Goal: Task Accomplishment & Management: Use online tool/utility

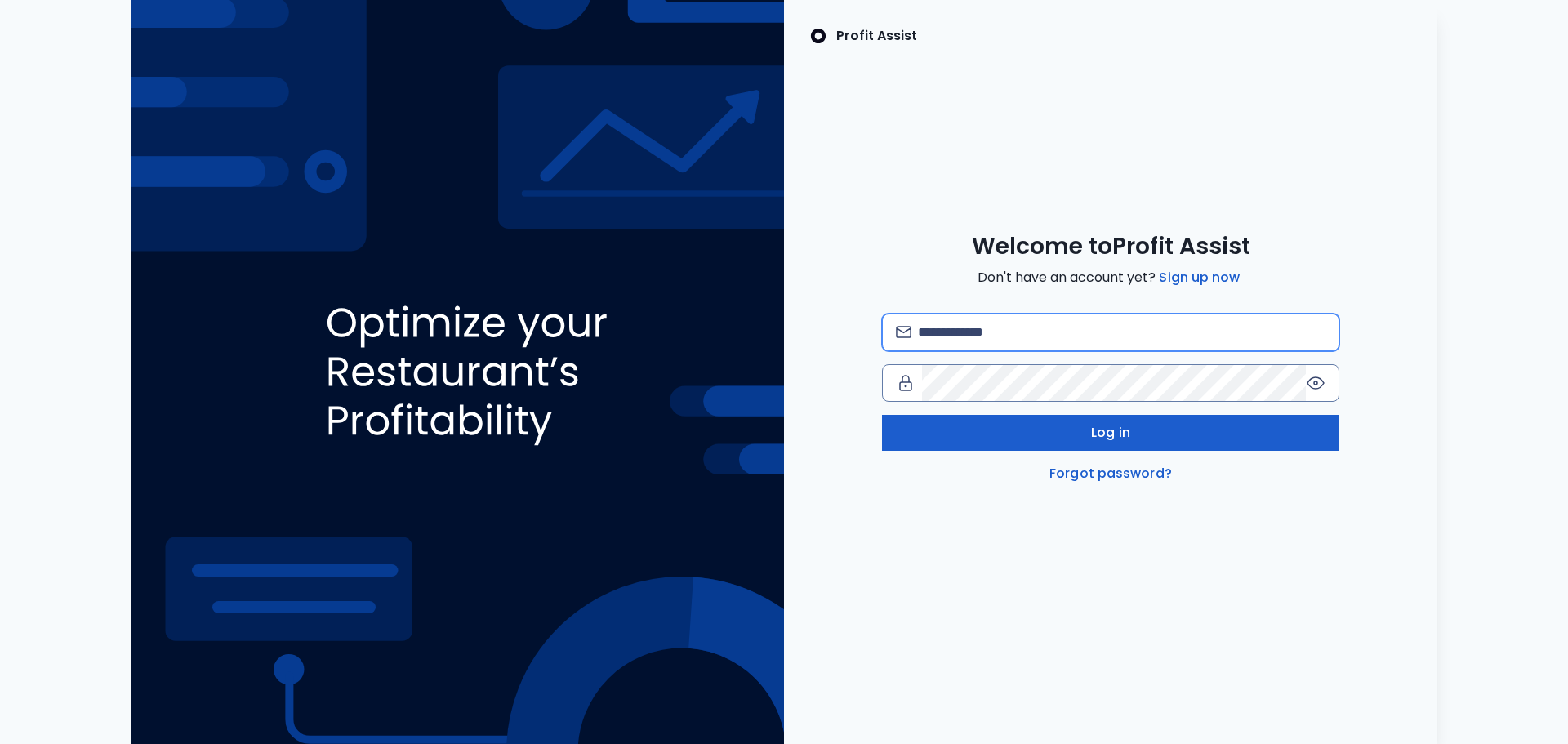
type input "**********"
click at [1066, 431] on button "Log in" at bounding box center [1111, 432] width 457 height 36
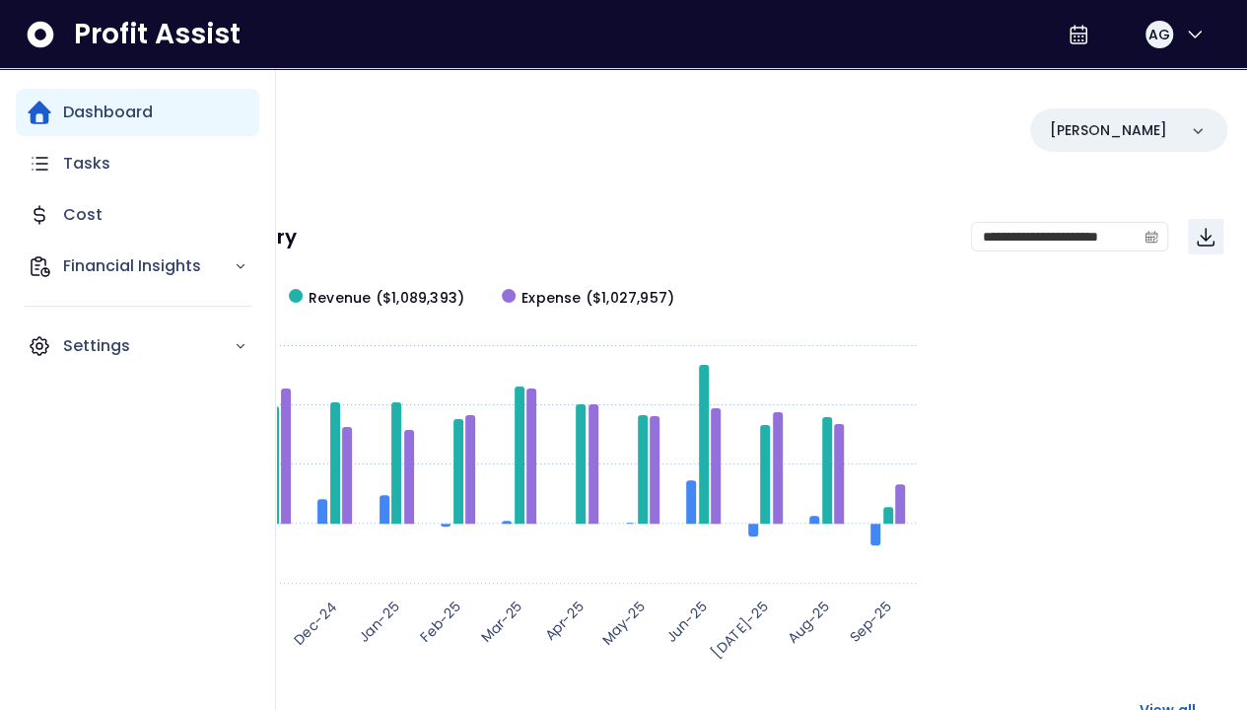
click at [152, 122] on p "Dashboard" at bounding box center [108, 113] width 90 height 24
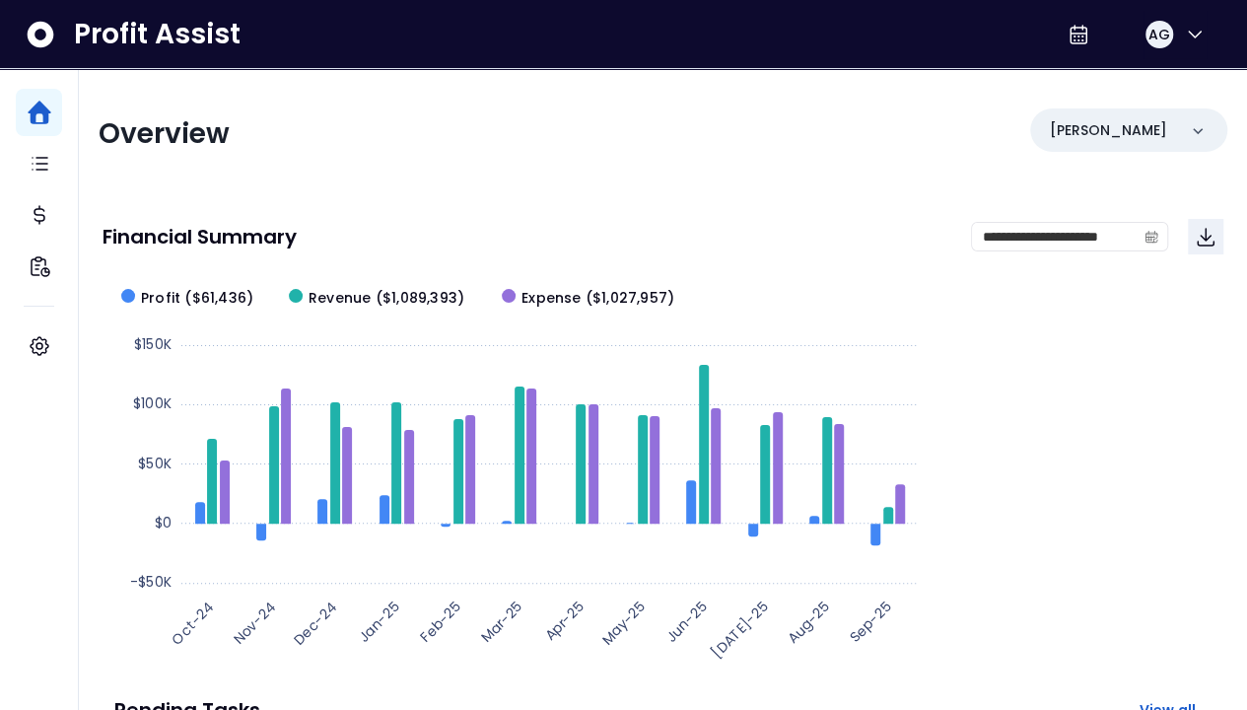
scroll to position [99, 0]
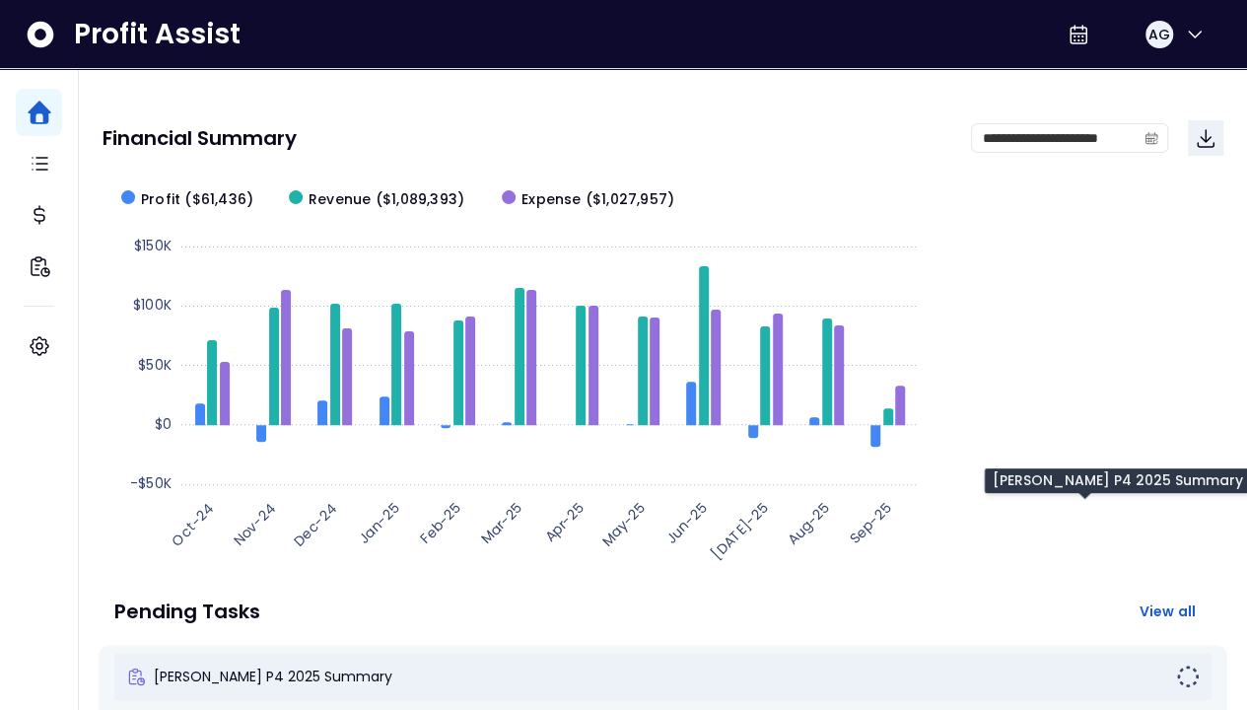
click at [392, 666] on span "[PERSON_NAME] P4 2025 Summary" at bounding box center [273, 676] width 239 height 20
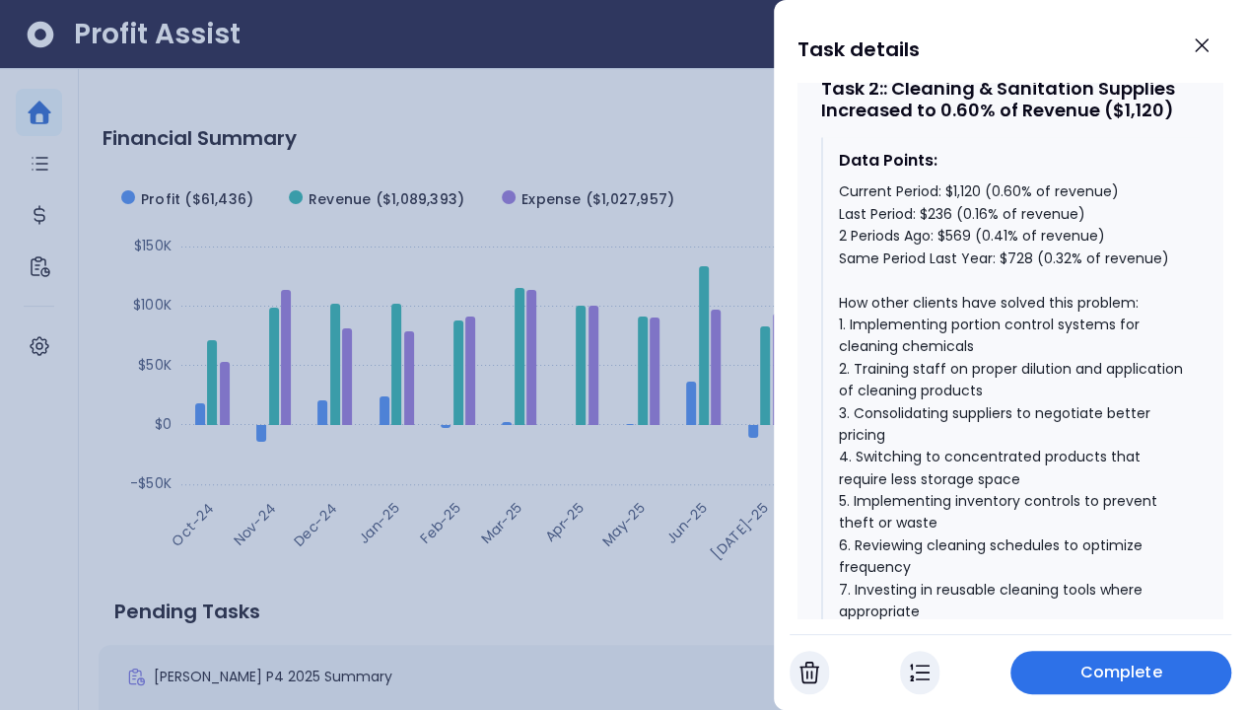
scroll to position [1774, 0]
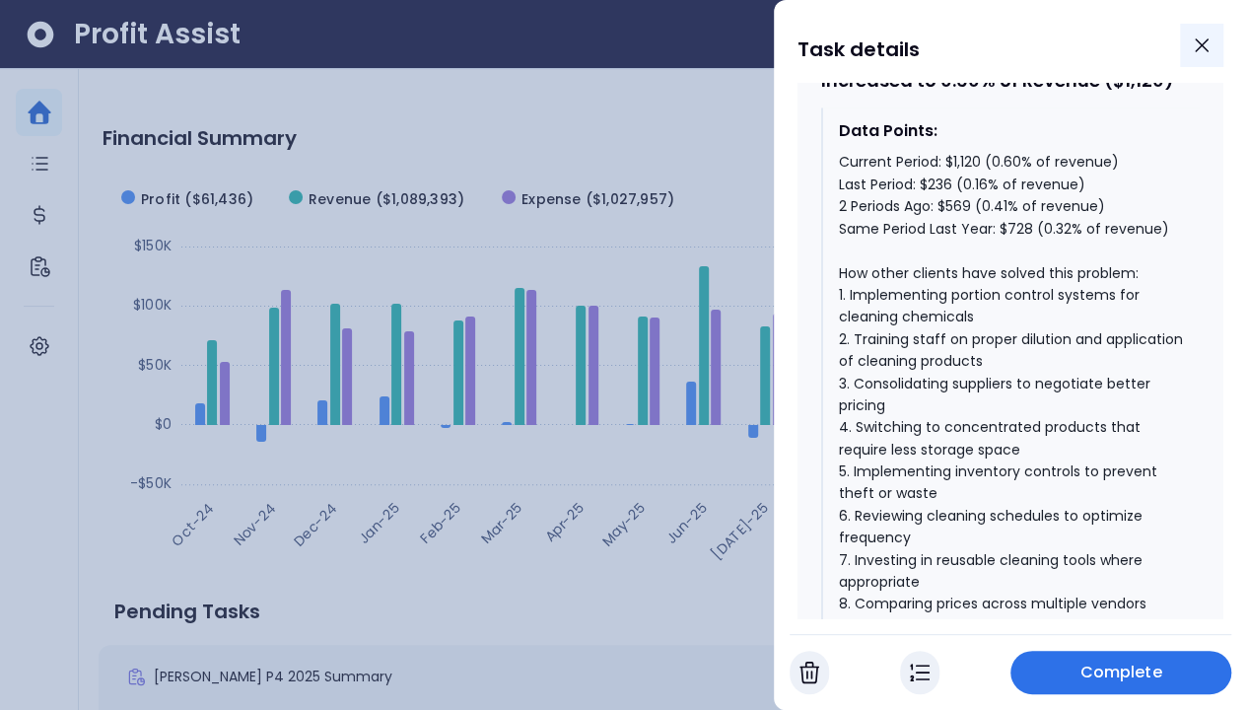
click at [1191, 53] on icon "Close" at bounding box center [1202, 46] width 24 height 24
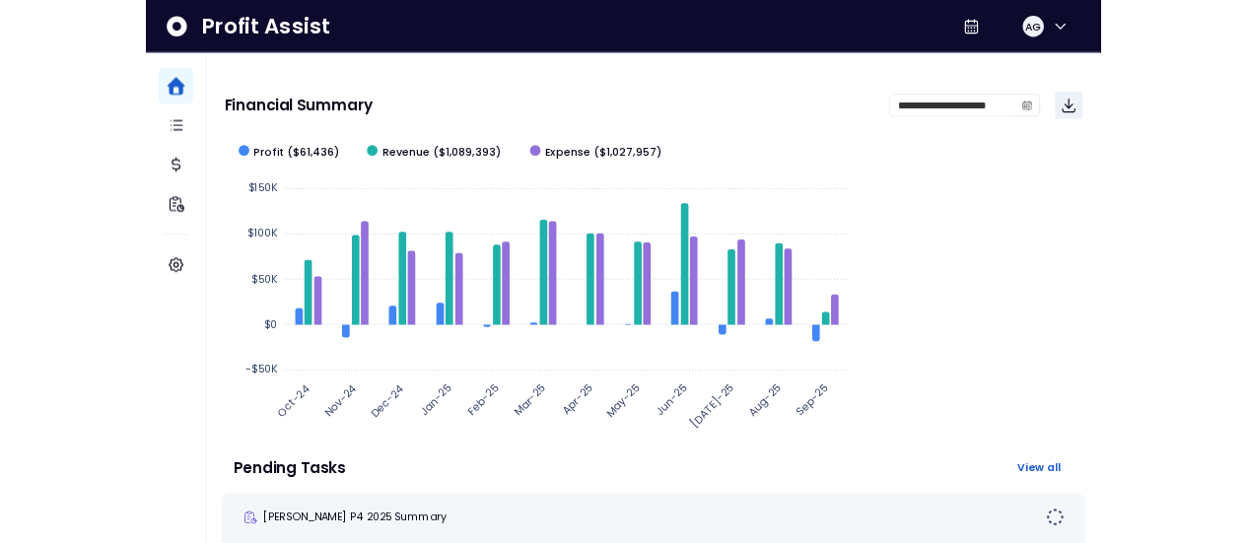
scroll to position [99, 0]
